Goal: Transaction & Acquisition: Download file/media

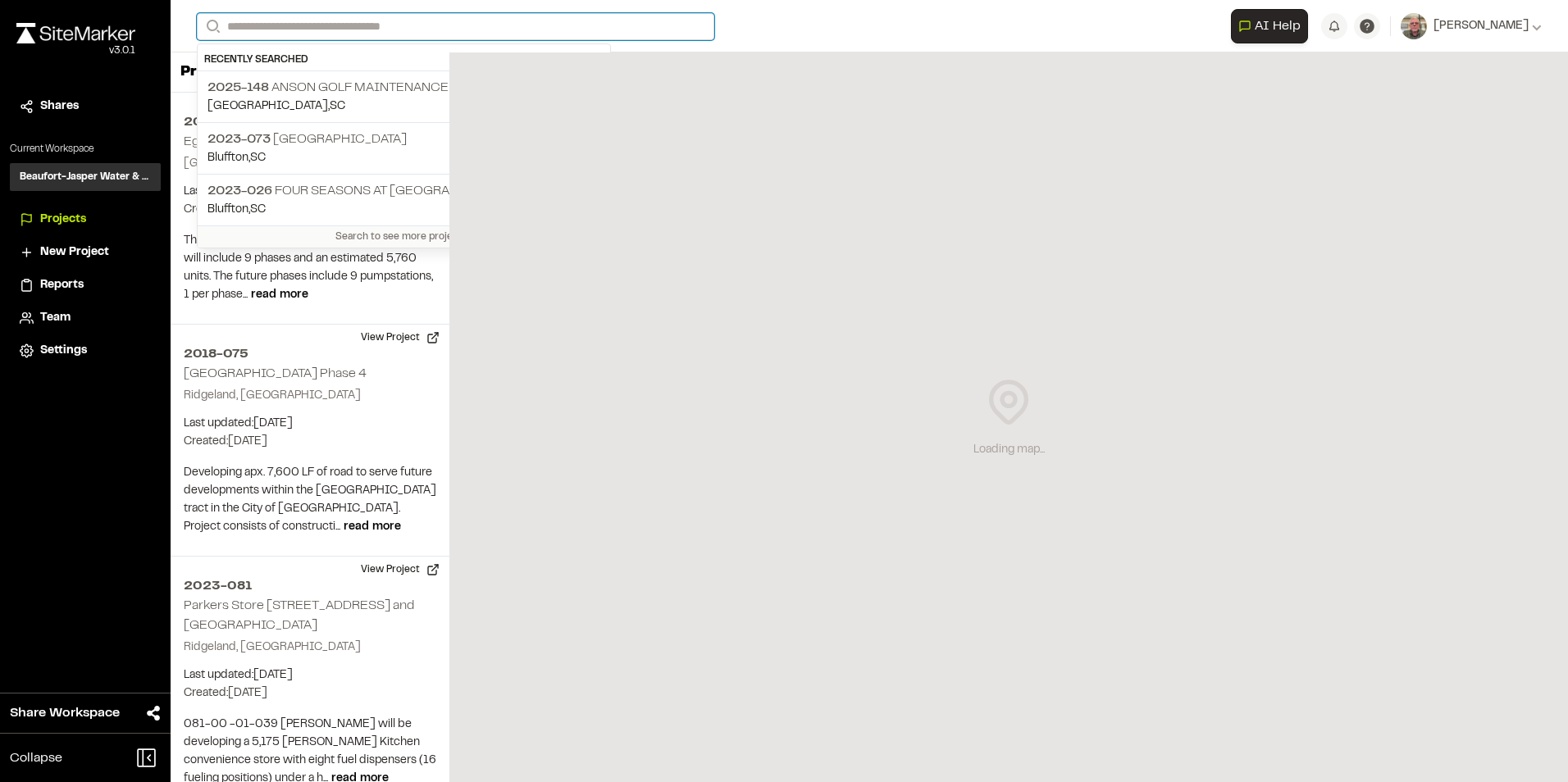
click at [300, 25] on input "Search" at bounding box center [456, 27] width 518 height 27
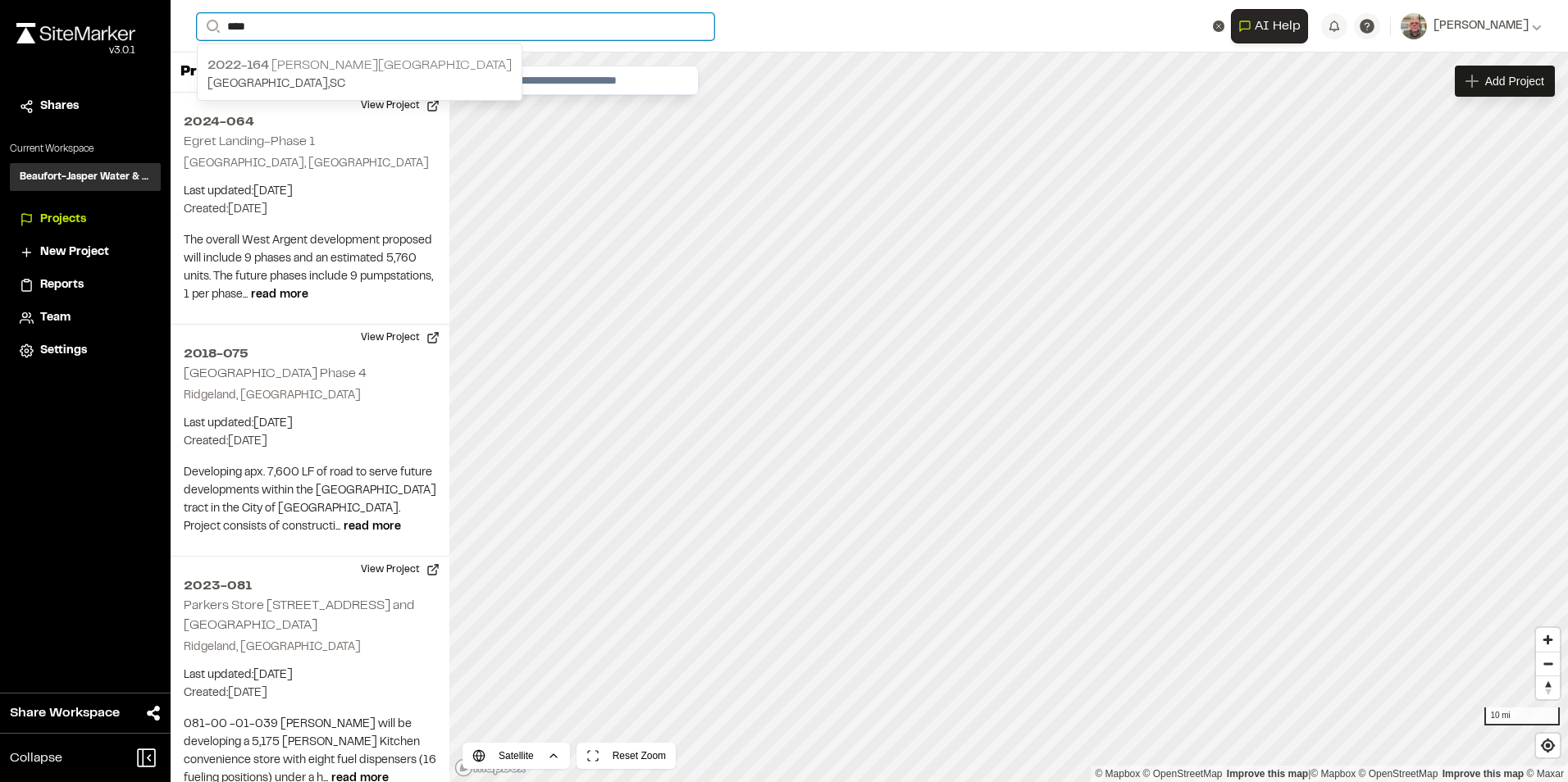
type input "****"
click at [314, 63] on p "2022-164 [PERSON_NAME][GEOGRAPHIC_DATA]" at bounding box center [360, 65] width 304 height 19
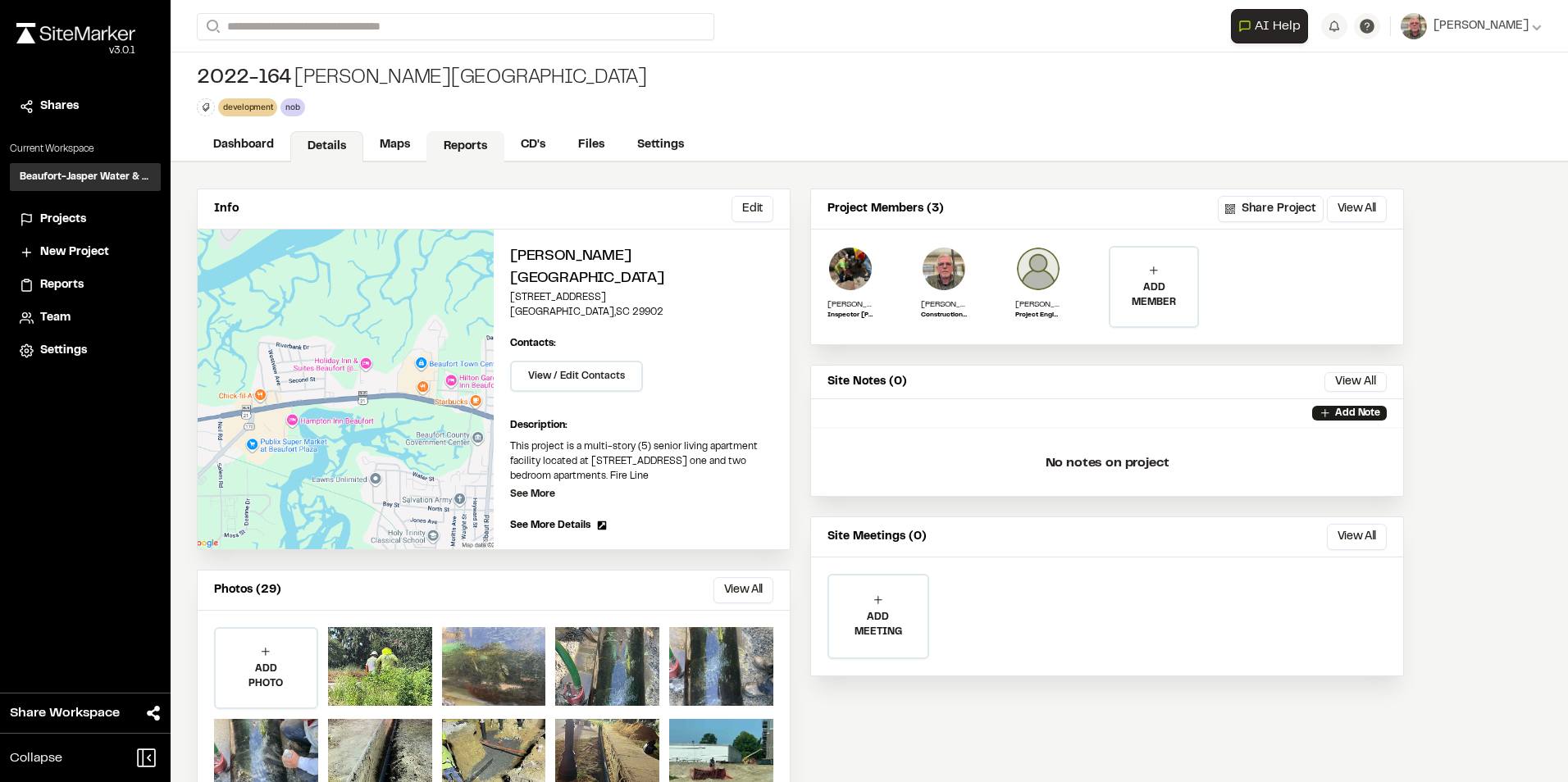
click at [460, 156] on link "Reports" at bounding box center [465, 146] width 78 height 31
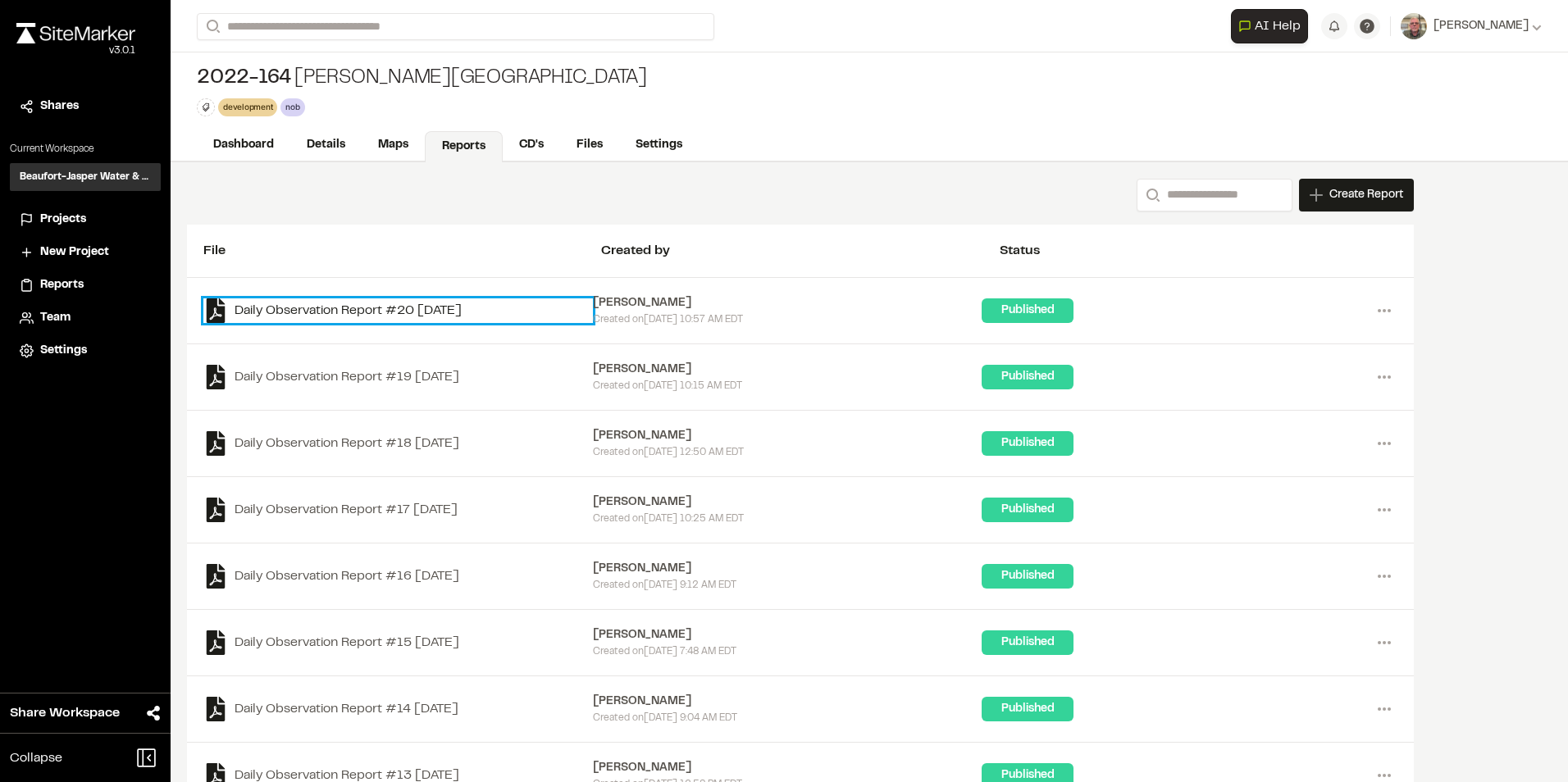
click at [421, 304] on link "Daily Observation Report #20 [DATE]" at bounding box center [397, 311] width 390 height 25
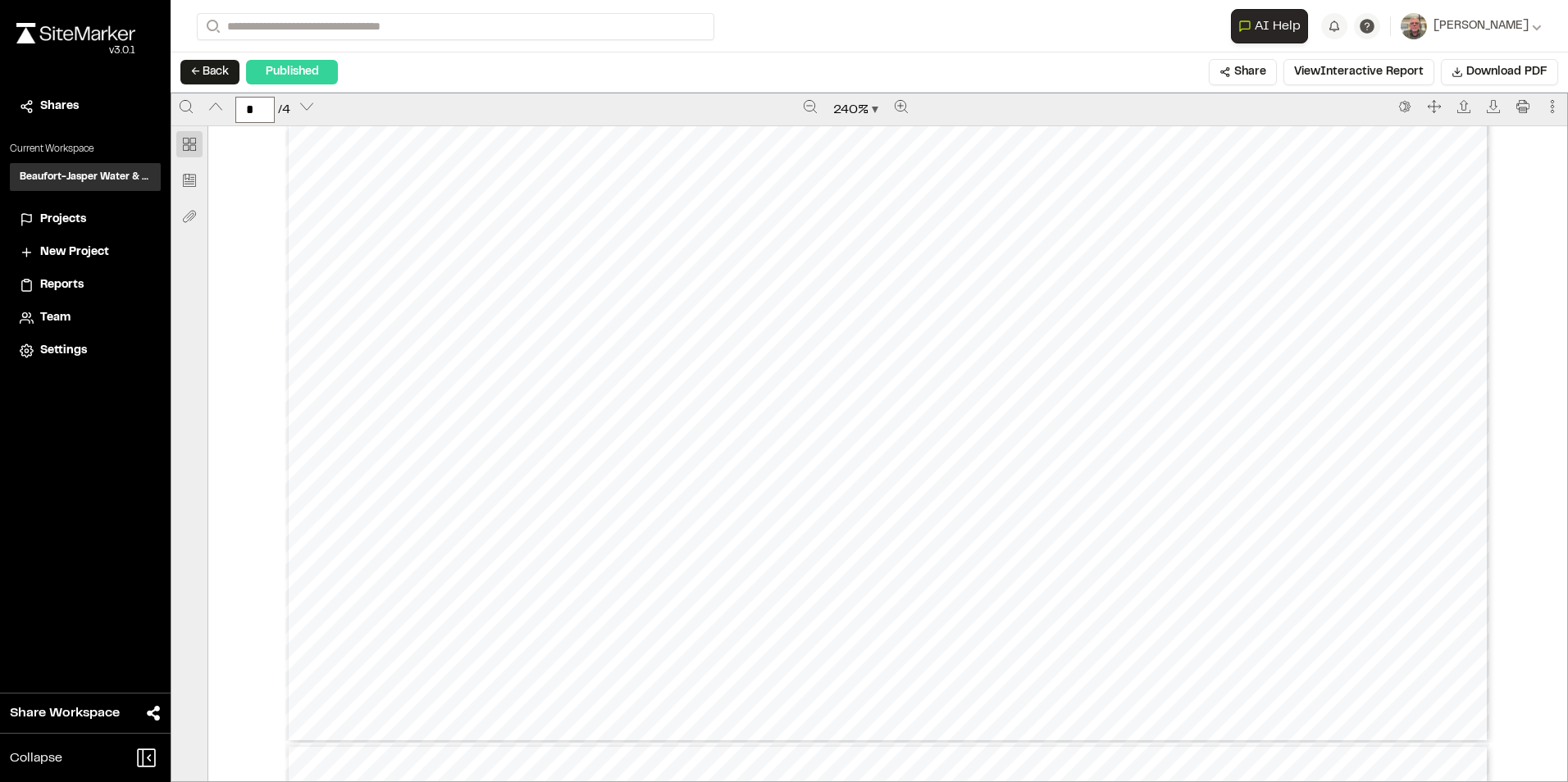
scroll to position [2542, 0]
type input "*"
click at [209, 72] on button "← Back" at bounding box center [210, 72] width 59 height 25
